Goal: Transaction & Acquisition: Subscribe to service/newsletter

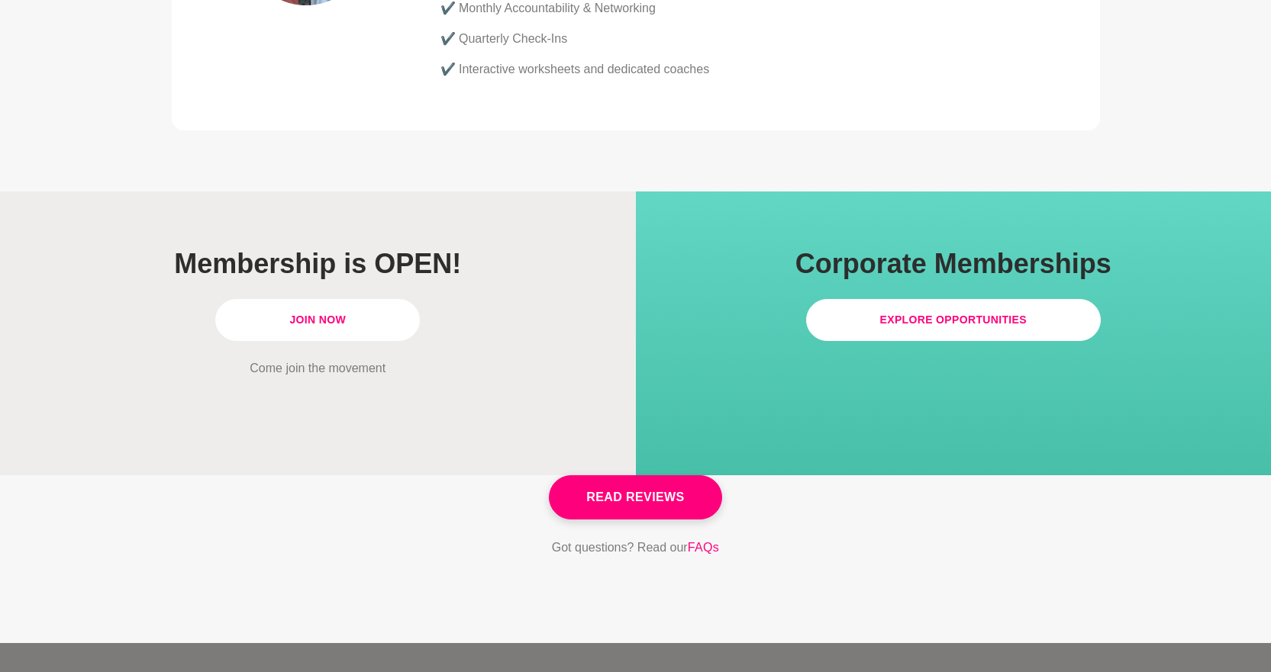
scroll to position [4396, 0]
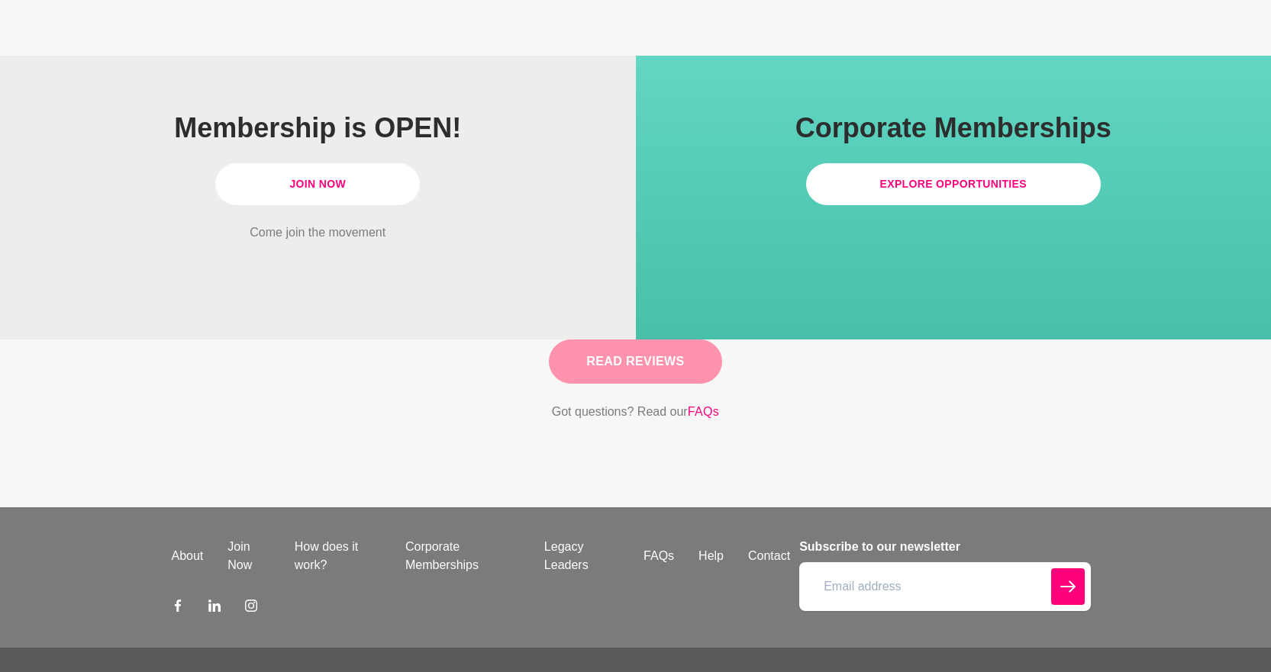
click at [659, 340] on link "Read Reviews" at bounding box center [635, 362] width 172 height 44
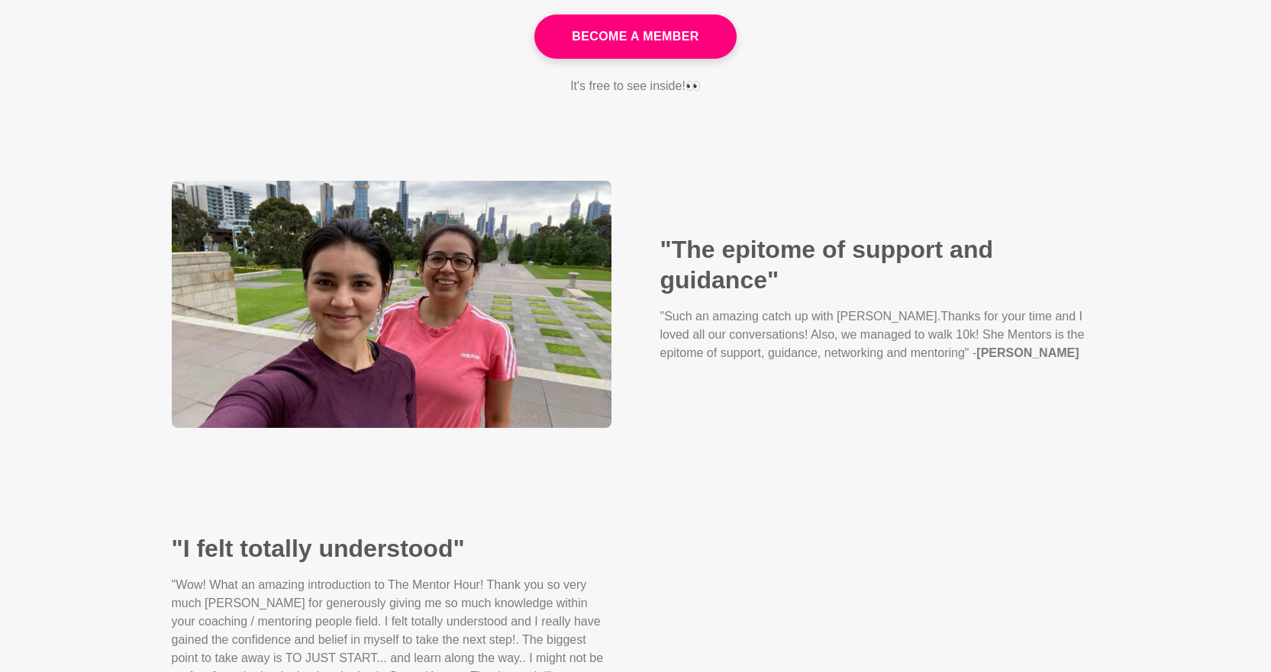
scroll to position [305, 0]
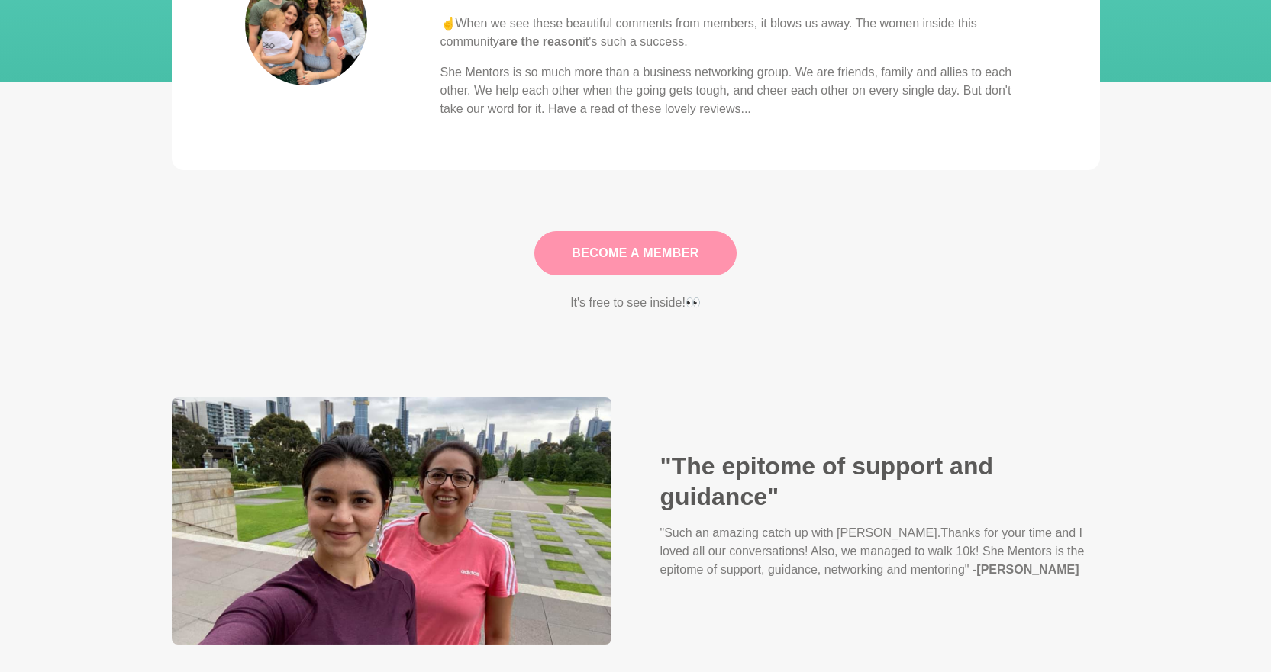
click at [670, 256] on link "Become A Member" at bounding box center [635, 253] width 202 height 44
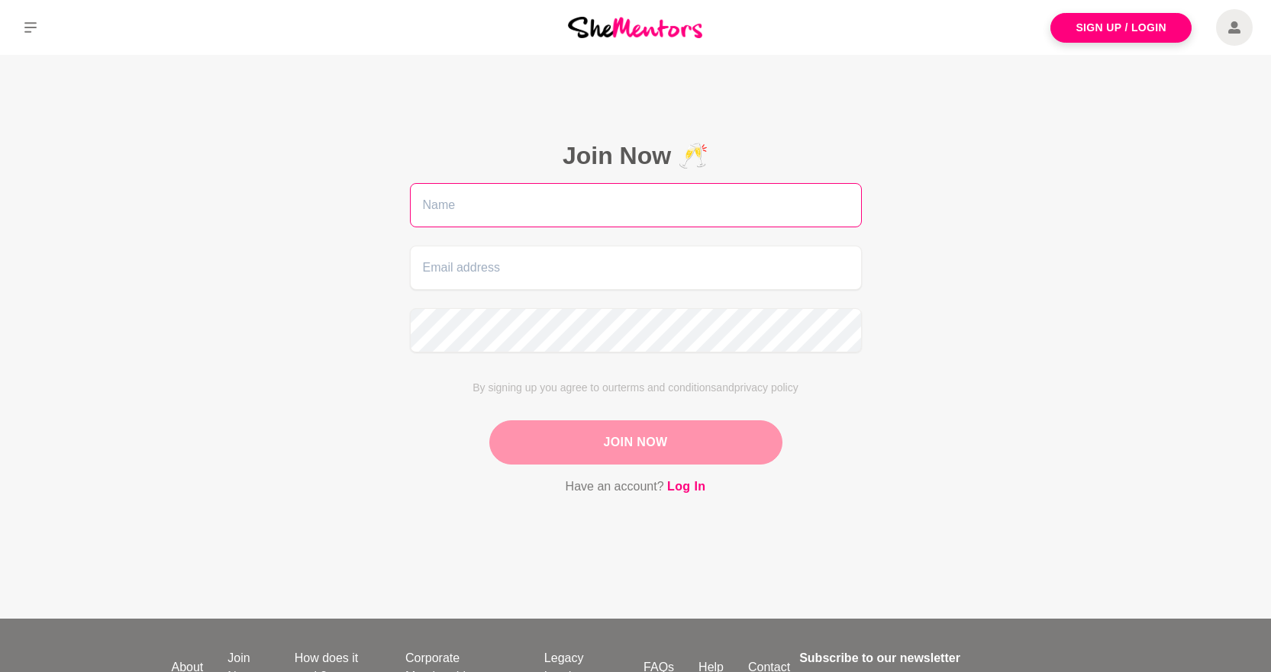
click at [672, 211] on input "text" at bounding box center [636, 205] width 452 height 44
click at [551, 214] on input "text" at bounding box center [636, 205] width 452 height 44
click at [506, 207] on input "text" at bounding box center [636, 205] width 452 height 44
click at [438, 210] on input "text" at bounding box center [636, 205] width 452 height 44
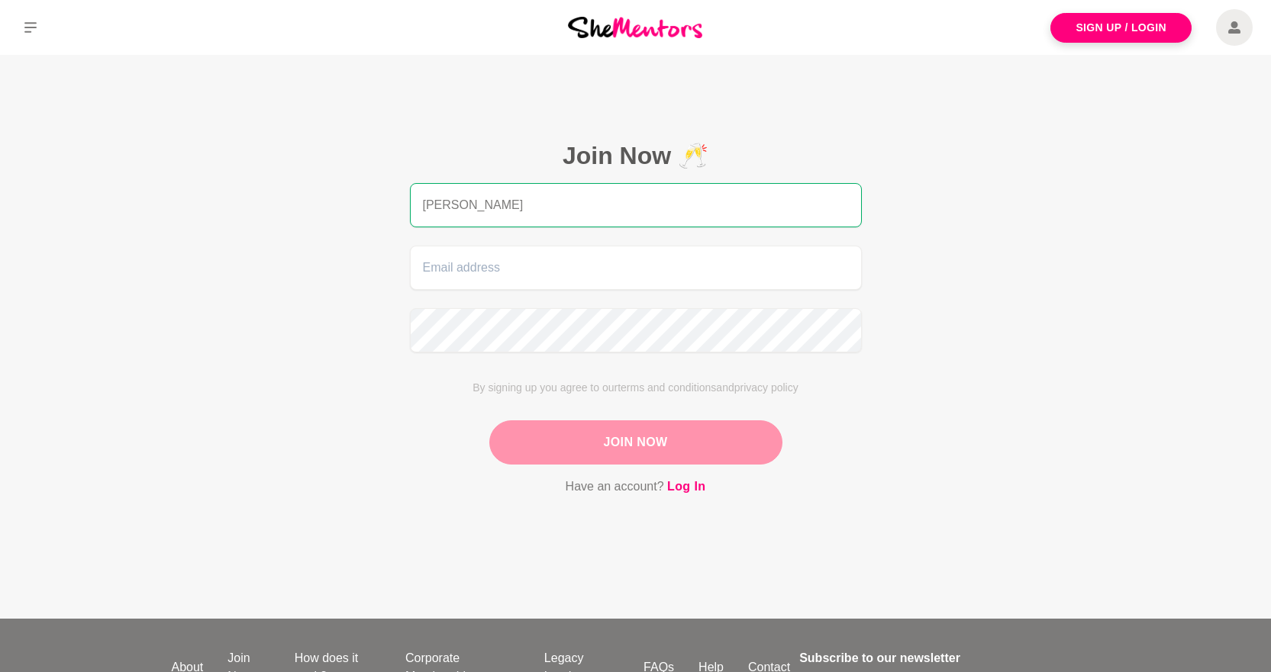
type input "[PERSON_NAME]"
type input "[PERSON_NAME][EMAIL_ADDRESS][PERSON_NAME][DOMAIN_NAME]"
click at [633, 447] on button "Join Now" at bounding box center [635, 443] width 293 height 44
